Goal: Check status: Check status

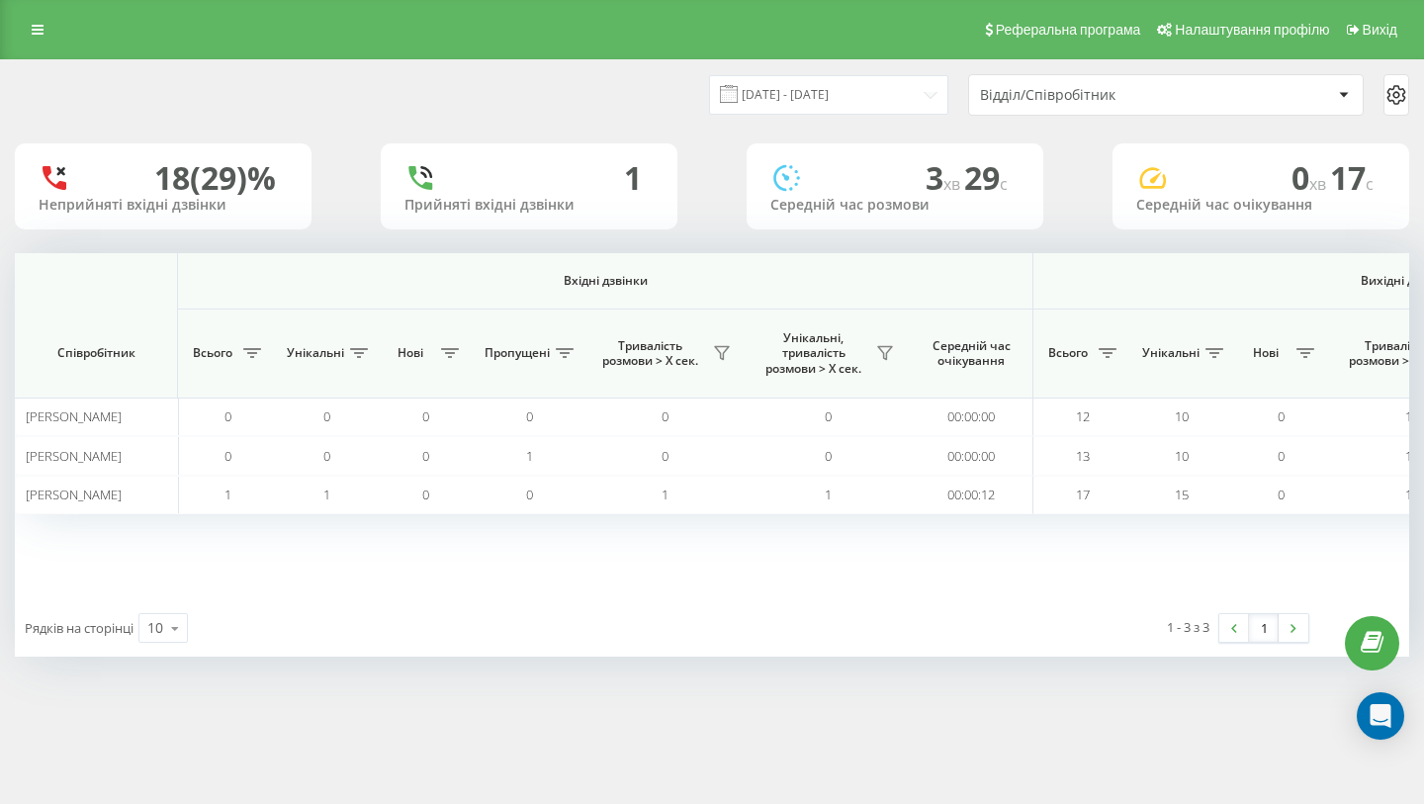
scroll to position [0, 1365]
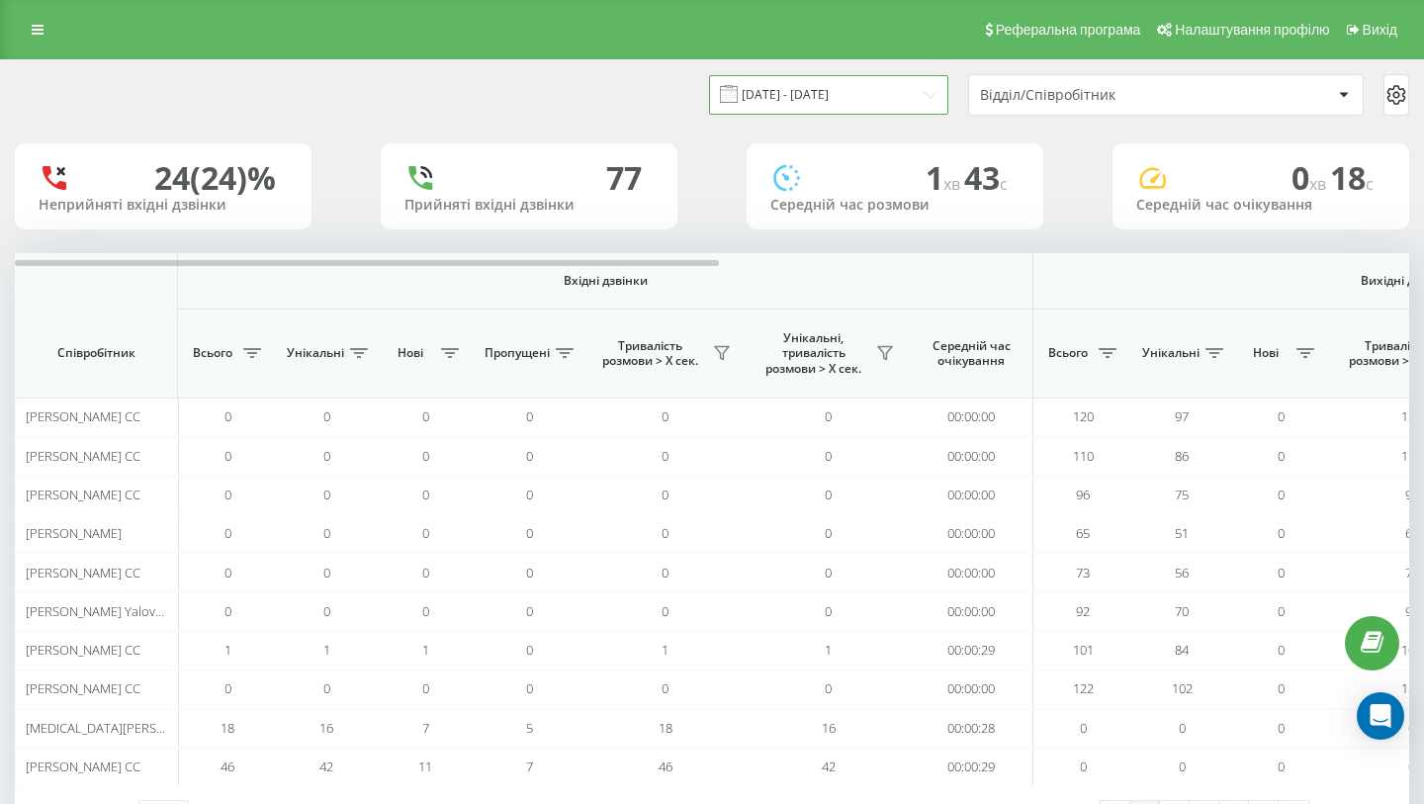
click at [902, 104] on input "[DATE] - [DATE]" at bounding box center [828, 94] width 239 height 39
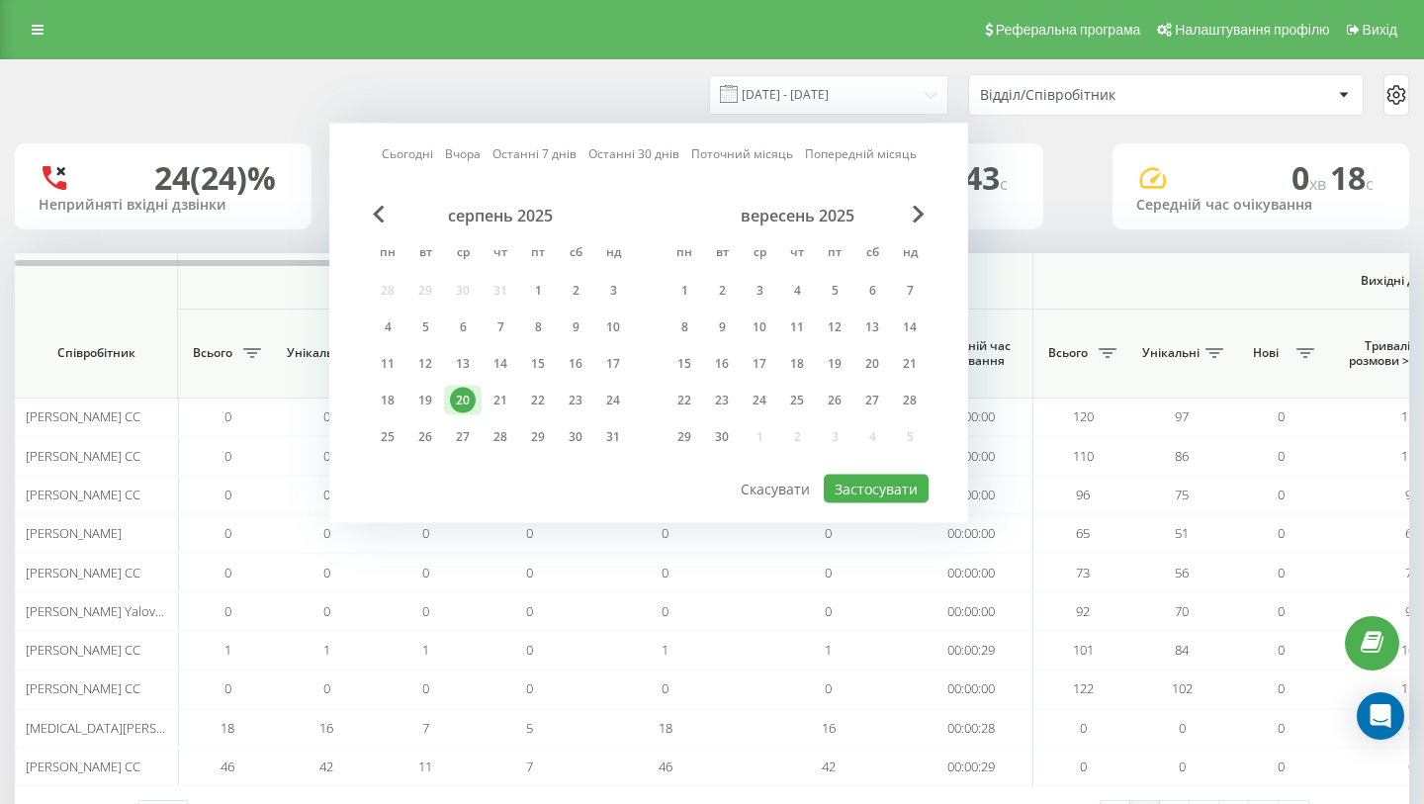
click at [455, 401] on div "20" at bounding box center [463, 401] width 26 height 26
click at [891, 483] on button "Застосувати" at bounding box center [876, 489] width 105 height 29
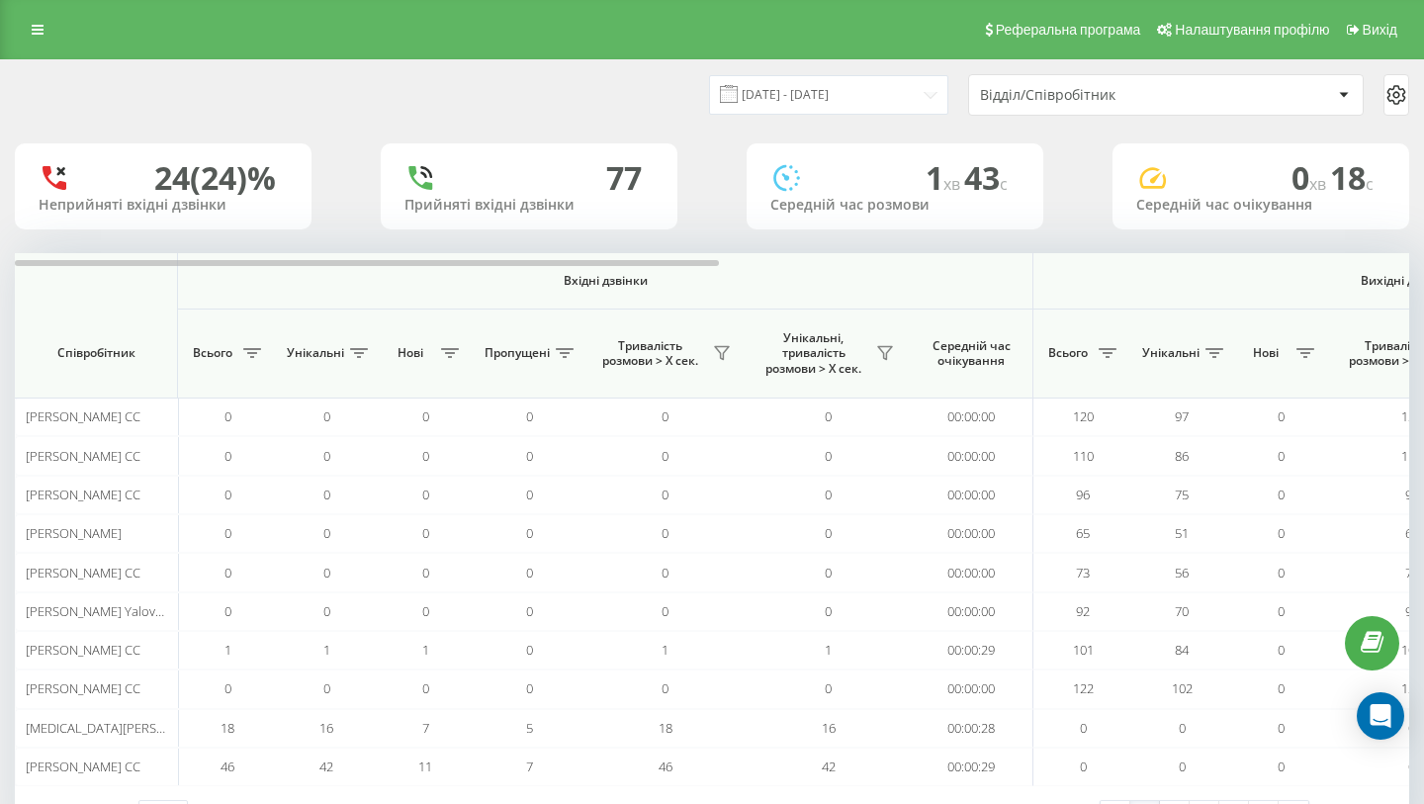
click at [1109, 96] on div "Відділ/Співробітник" at bounding box center [1098, 95] width 236 height 17
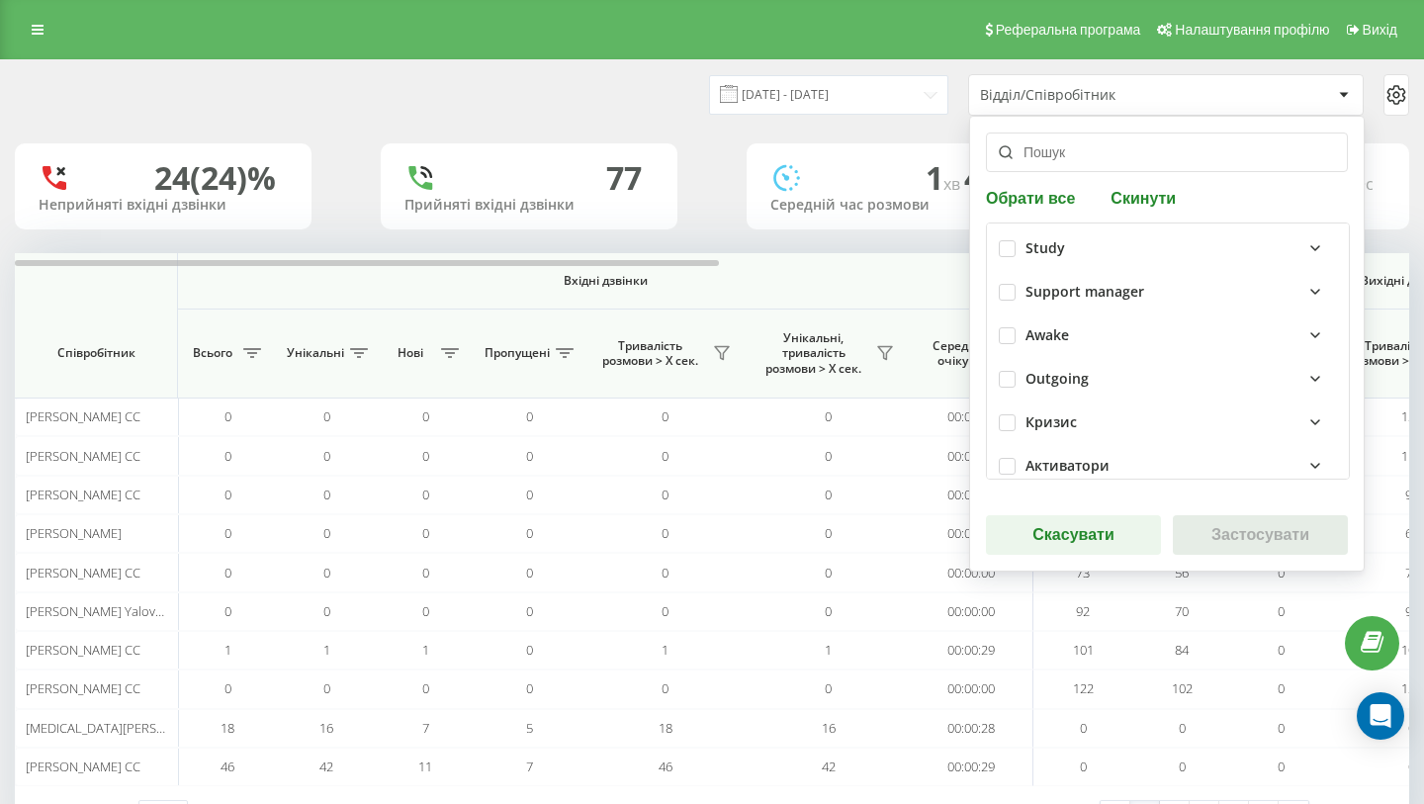
scroll to position [508, 0]
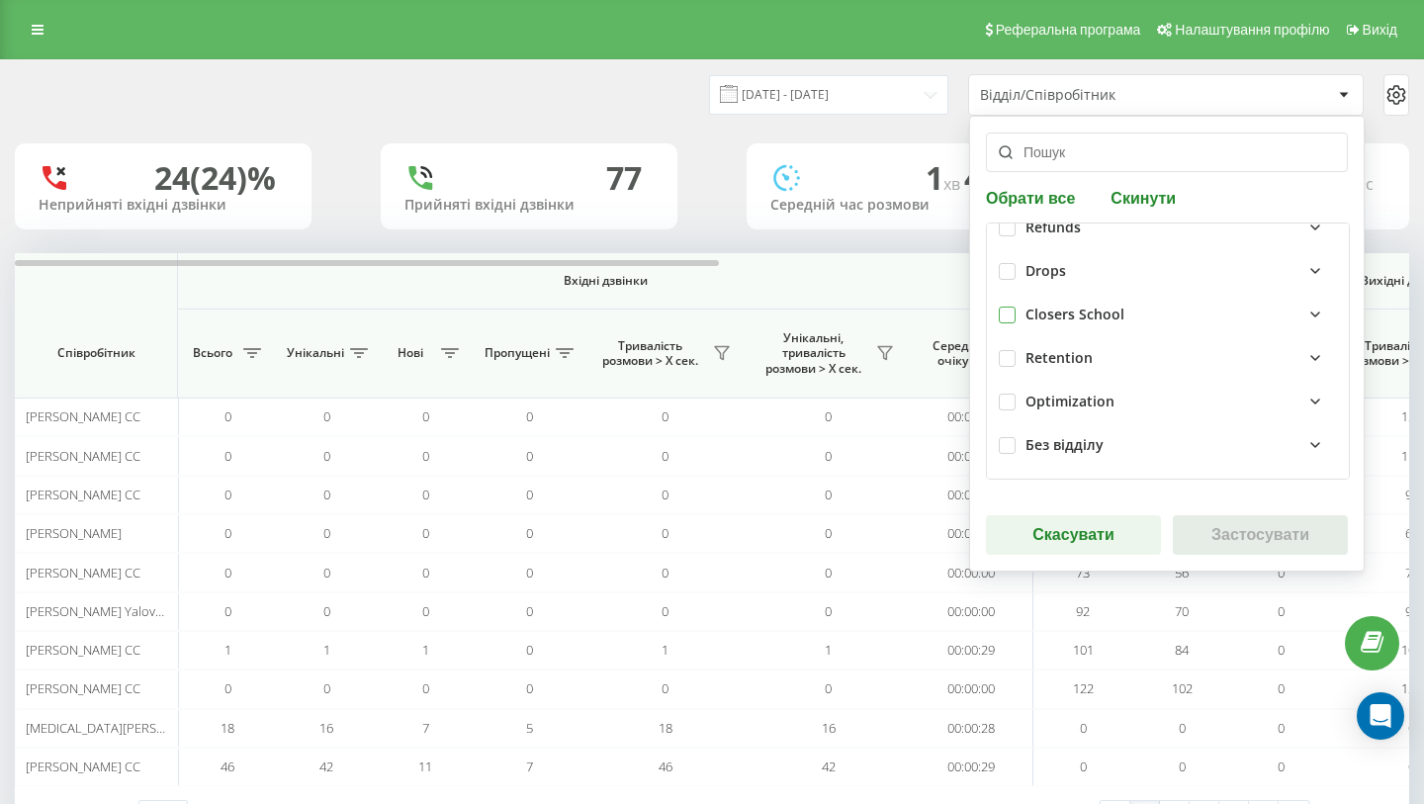
click at [1008, 307] on label at bounding box center [1007, 307] width 17 height 0
checkbox input "true"
click at [1234, 521] on button "Застосувати" at bounding box center [1260, 535] width 175 height 40
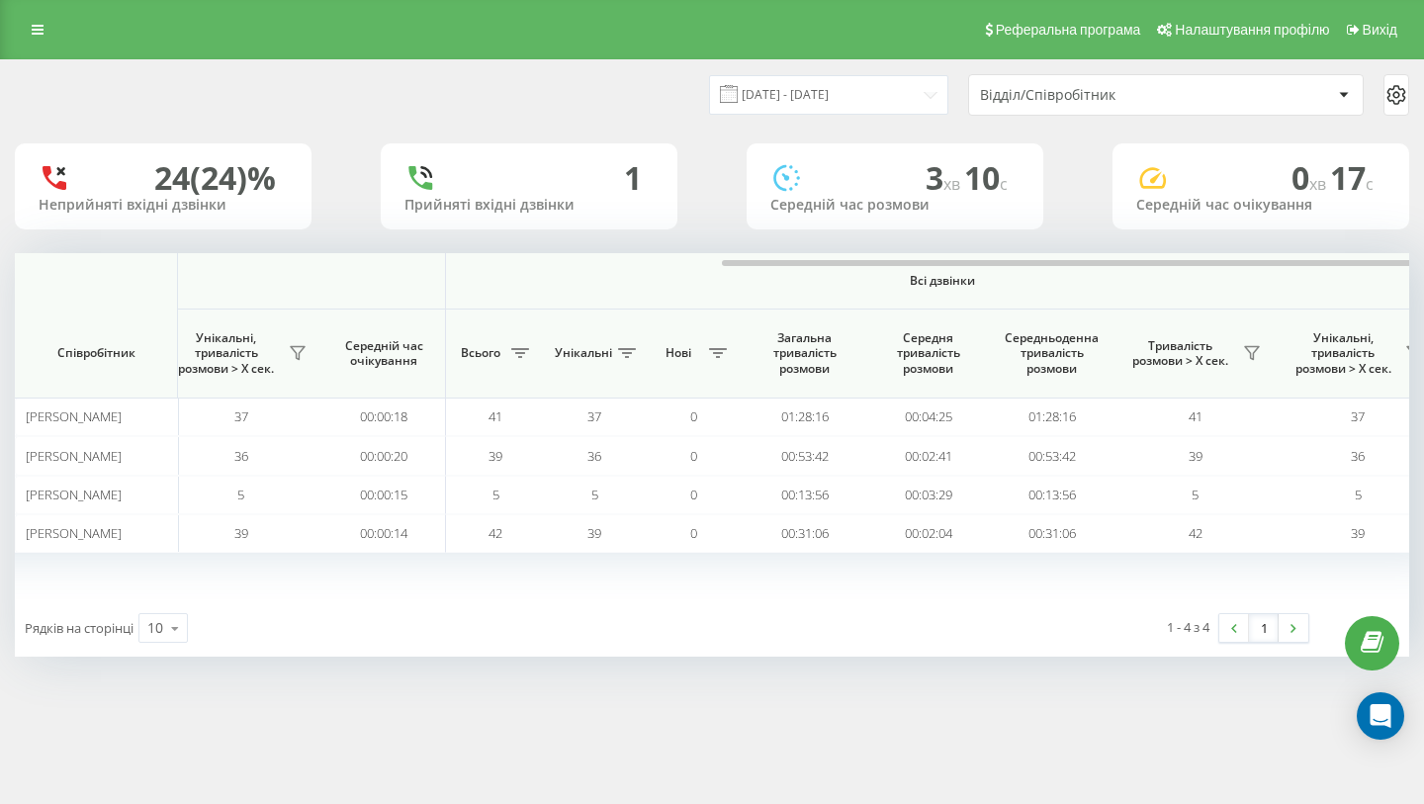
scroll to position [0, 1365]
